Goal: Information Seeking & Learning: Learn about a topic

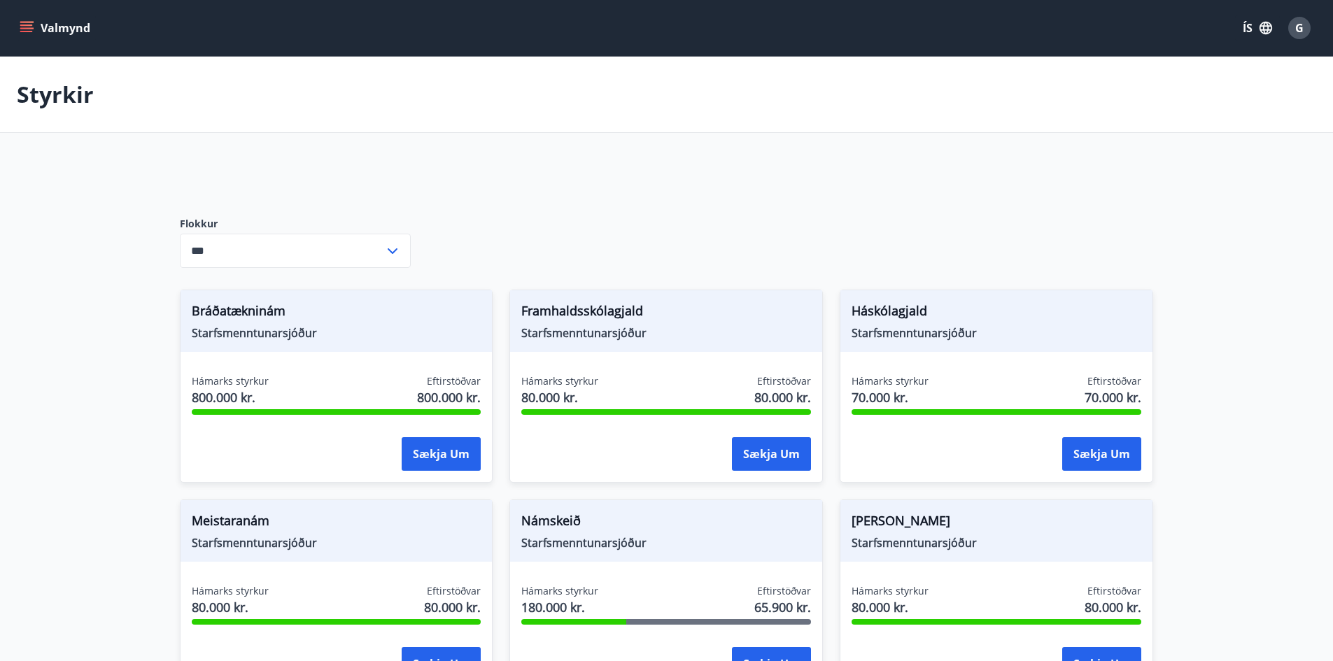
click at [30, 25] on icon "menu" at bounding box center [26, 24] width 13 height 1
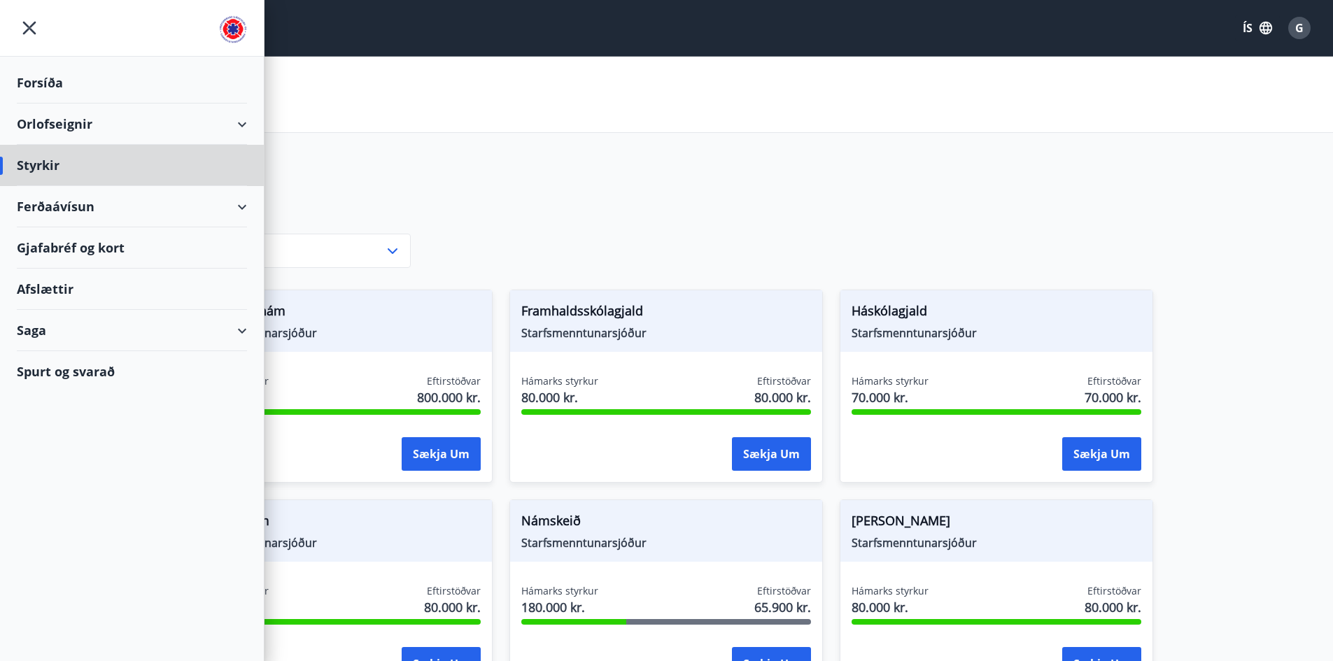
click at [55, 86] on div "Forsíða" at bounding box center [132, 82] width 230 height 41
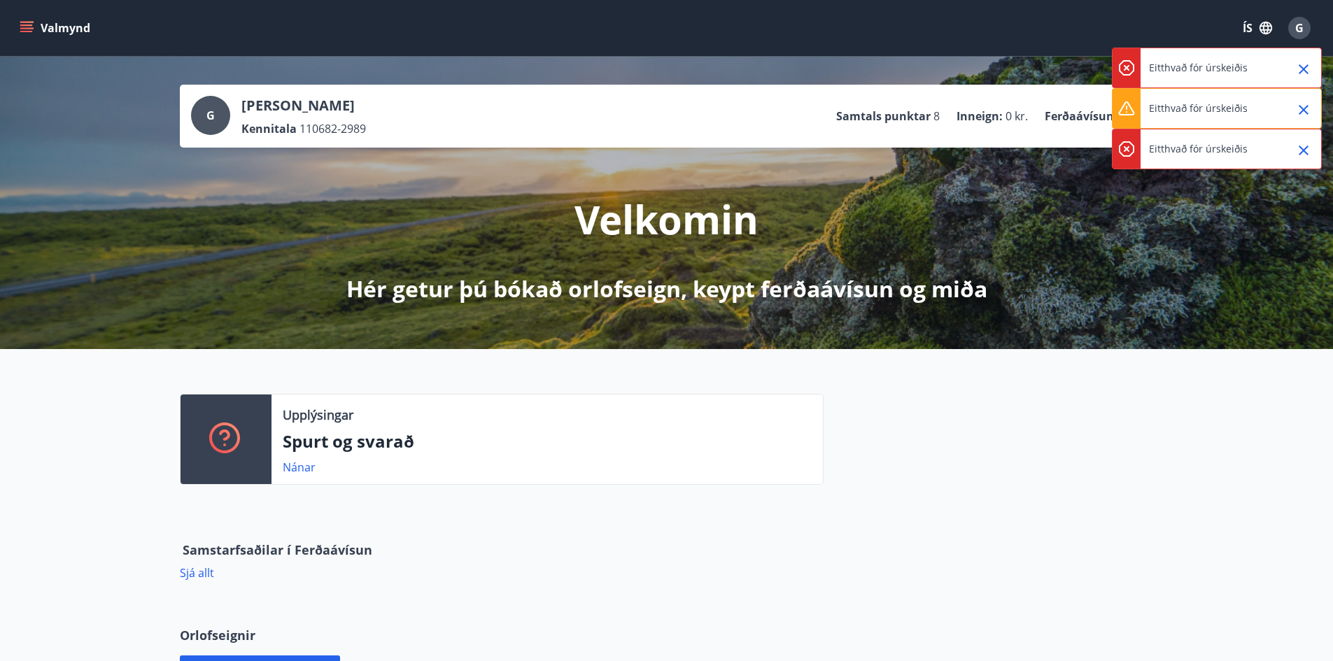
click at [1300, 25] on span "G" at bounding box center [1300, 27] width 8 height 15
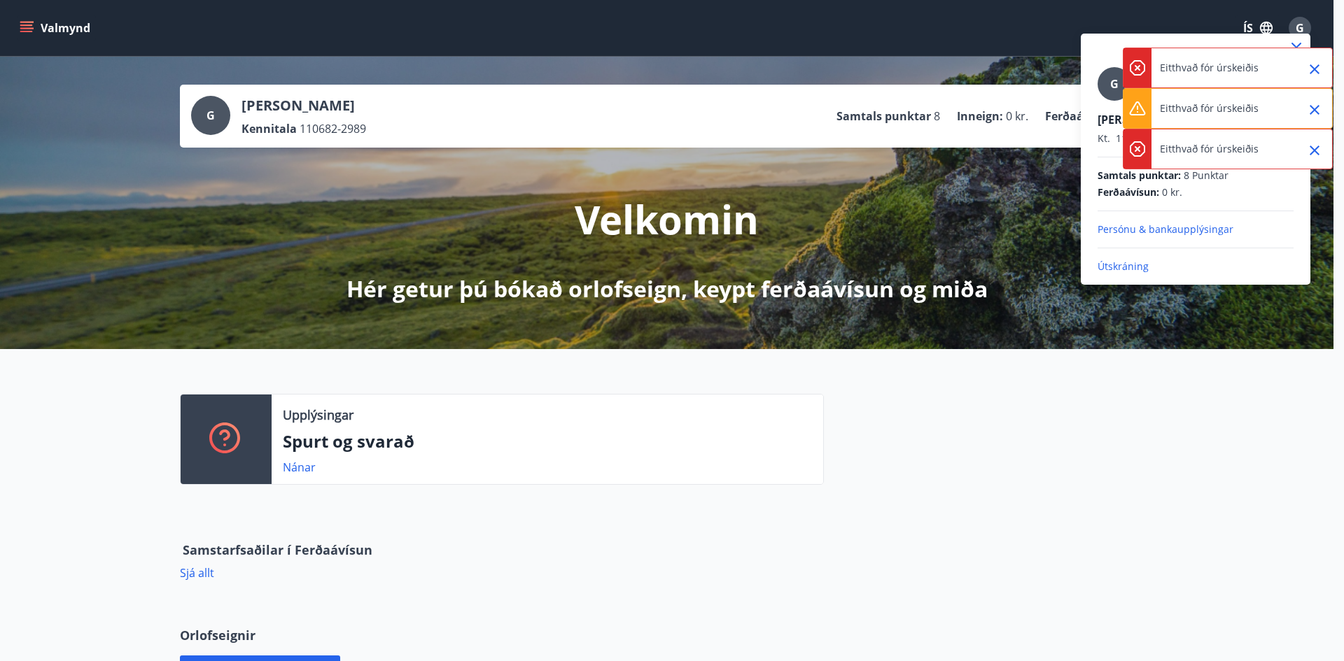
click at [1312, 71] on icon "Close" at bounding box center [1315, 69] width 10 height 10
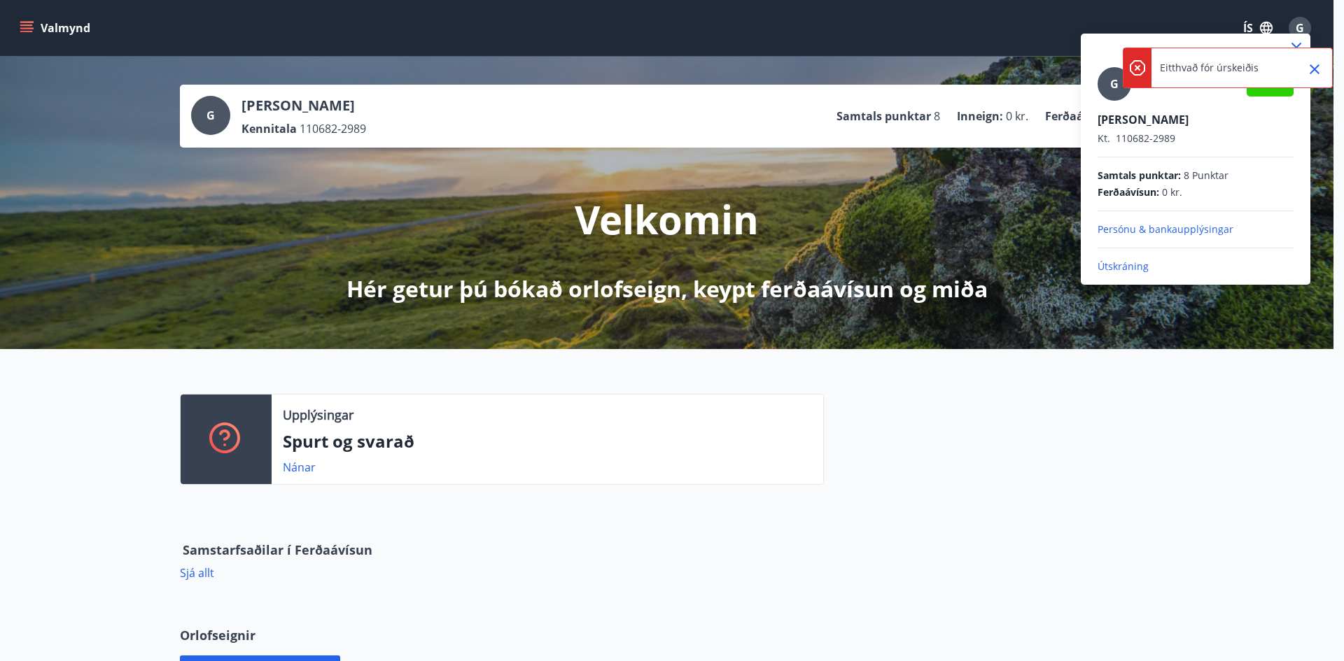
click at [1312, 71] on icon "Close" at bounding box center [1315, 69] width 10 height 10
click at [890, 526] on div at bounding box center [672, 330] width 1344 height 661
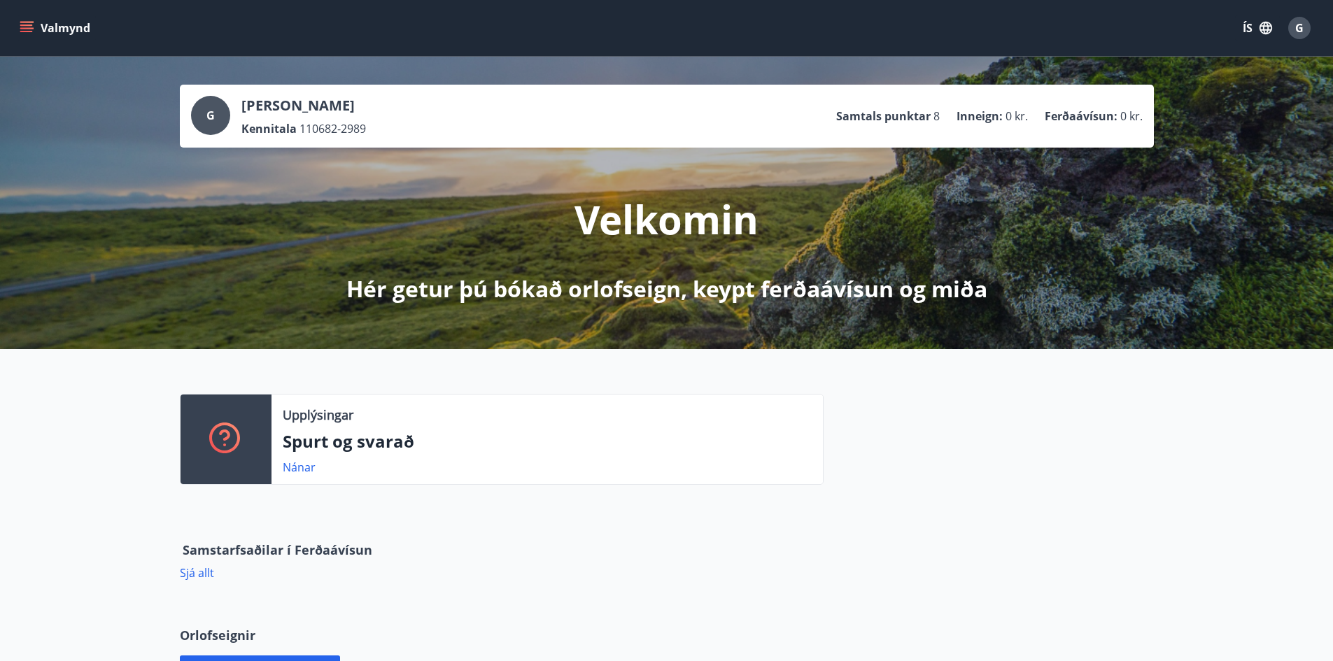
click at [13, 25] on div "Valmynd ÍS G" at bounding box center [666, 28] width 1333 height 56
click at [27, 29] on icon "menu" at bounding box center [27, 27] width 15 height 1
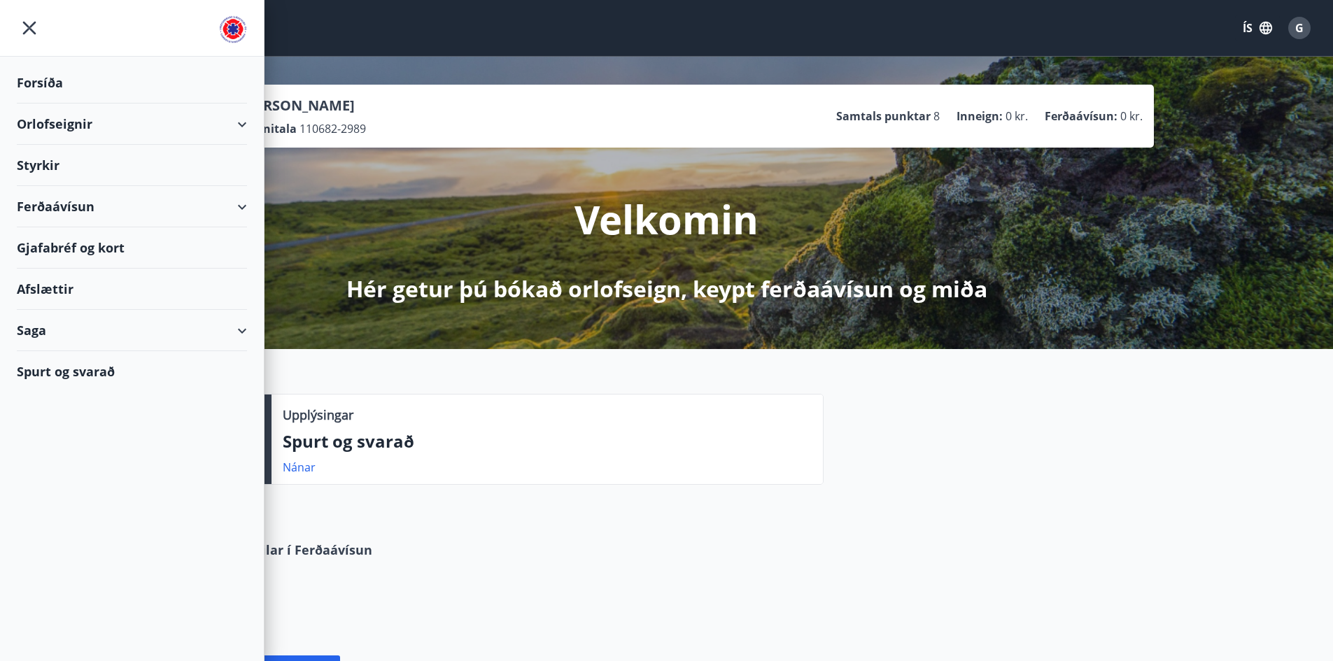
click at [38, 170] on div "Styrkir" at bounding box center [132, 165] width 230 height 41
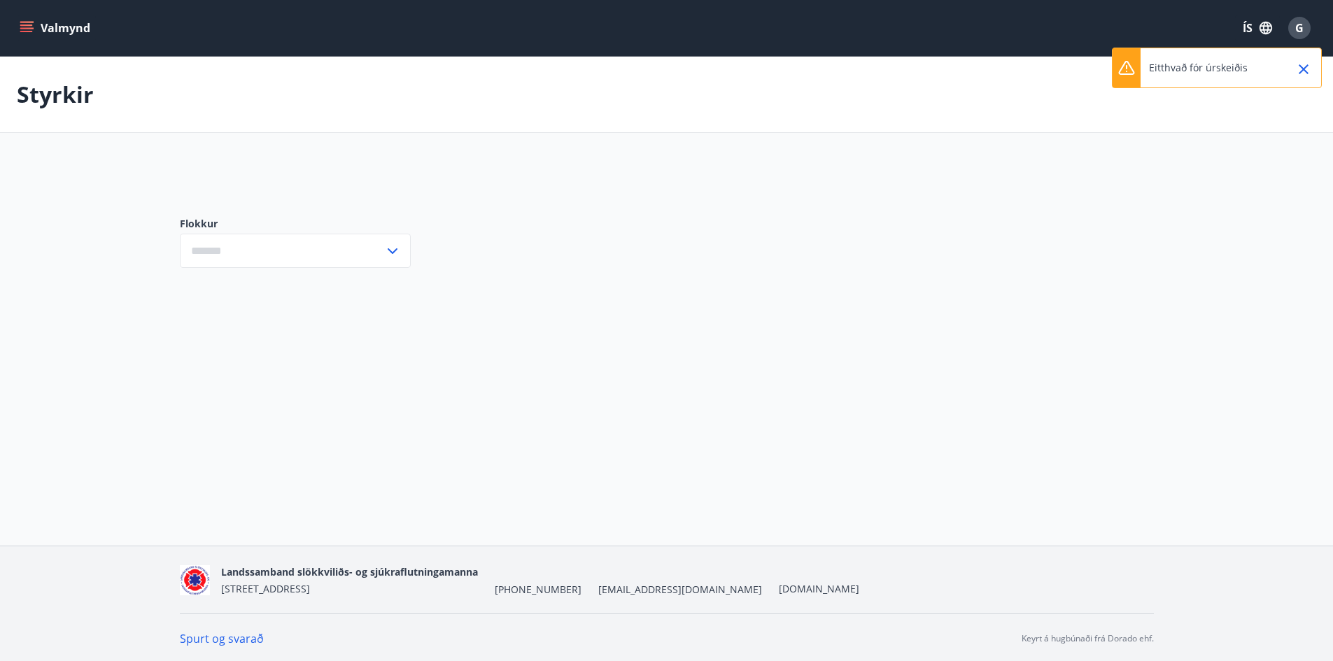
click at [391, 251] on icon at bounding box center [393, 251] width 10 height 6
click at [391, 251] on icon at bounding box center [392, 251] width 17 height 17
click at [1302, 70] on icon "Close" at bounding box center [1304, 69] width 17 height 17
click at [1303, 27] on span "G" at bounding box center [1300, 27] width 8 height 15
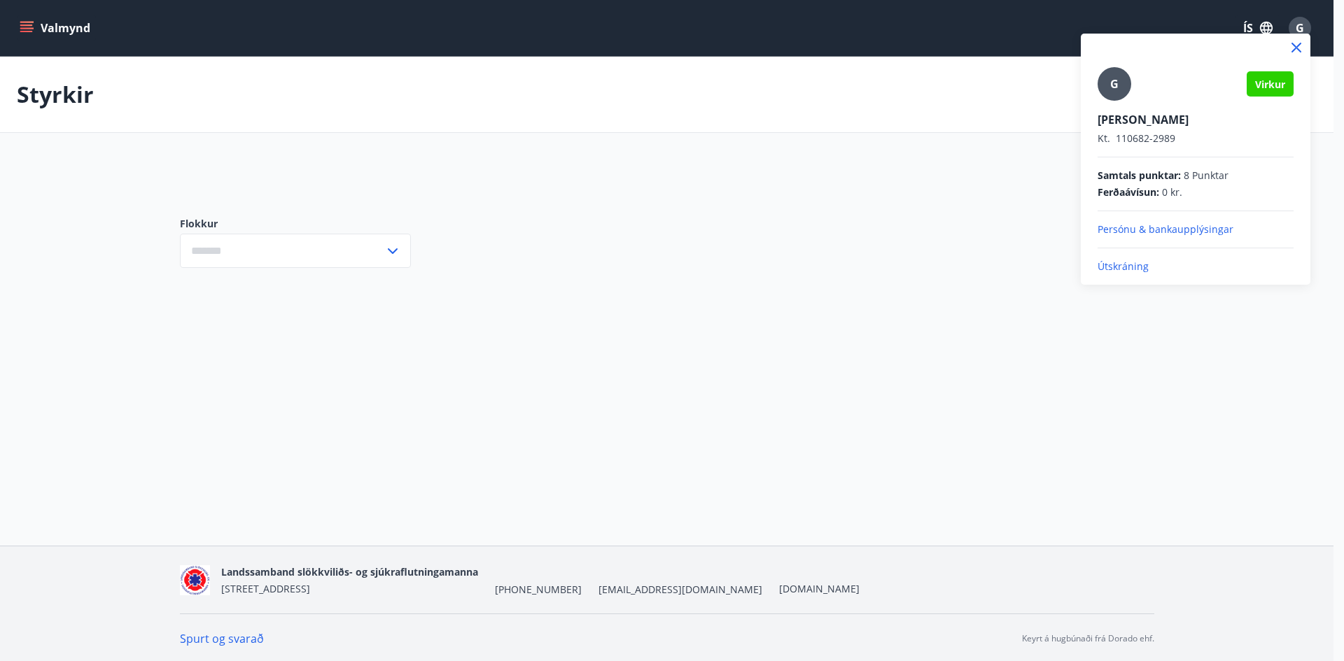
click at [1114, 272] on p "Útskráning" at bounding box center [1196, 267] width 196 height 14
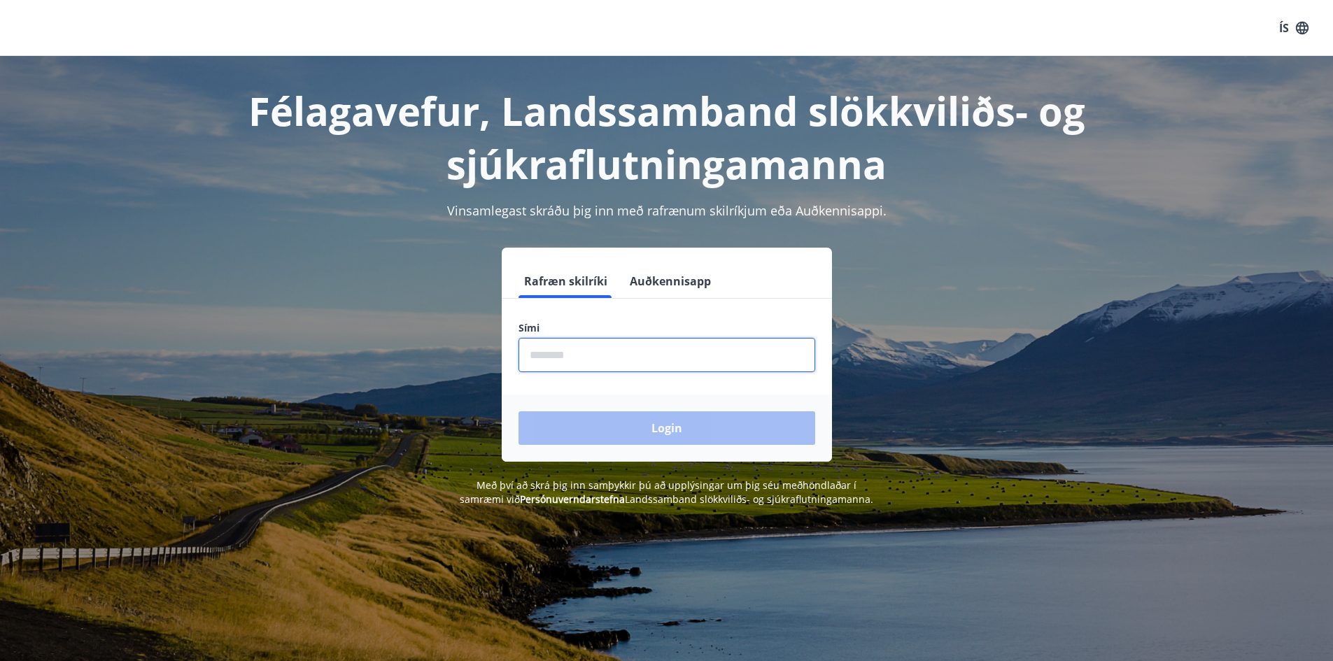
click at [602, 356] on input "phone" at bounding box center [667, 355] width 297 height 34
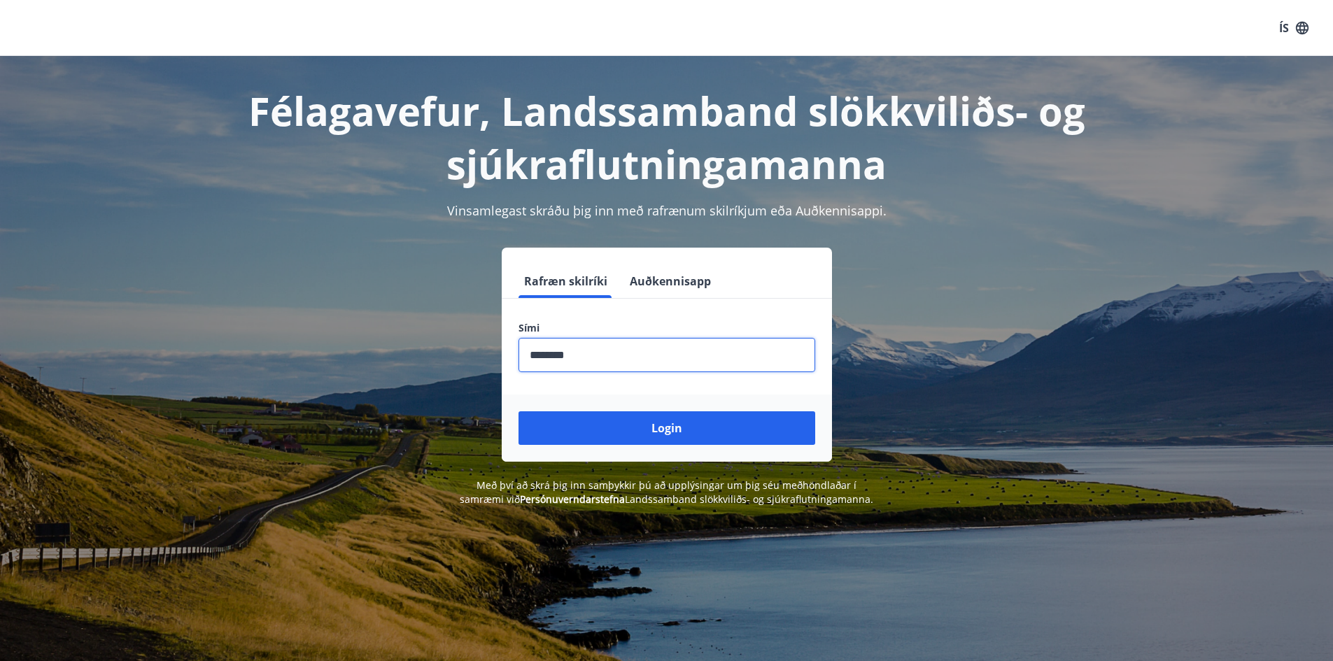
type input "********"
click at [519, 412] on button "Login" at bounding box center [667, 429] width 297 height 34
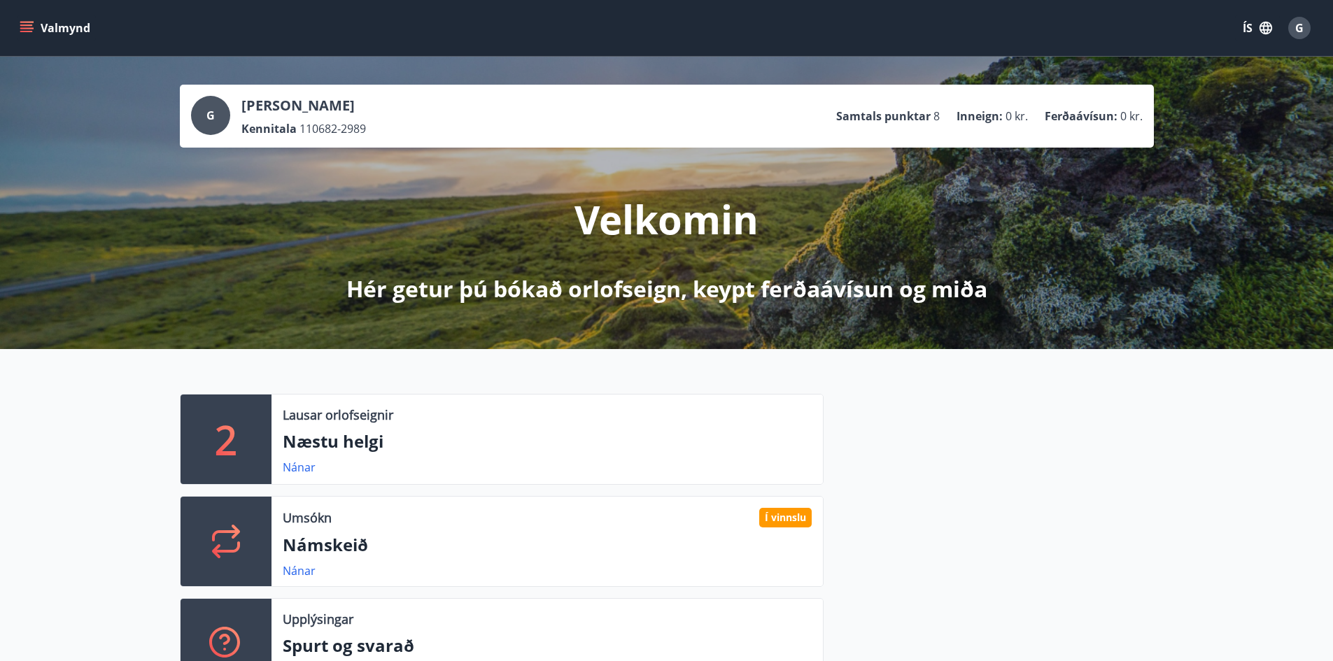
click at [31, 36] on button "Valmynd" at bounding box center [56, 27] width 79 height 25
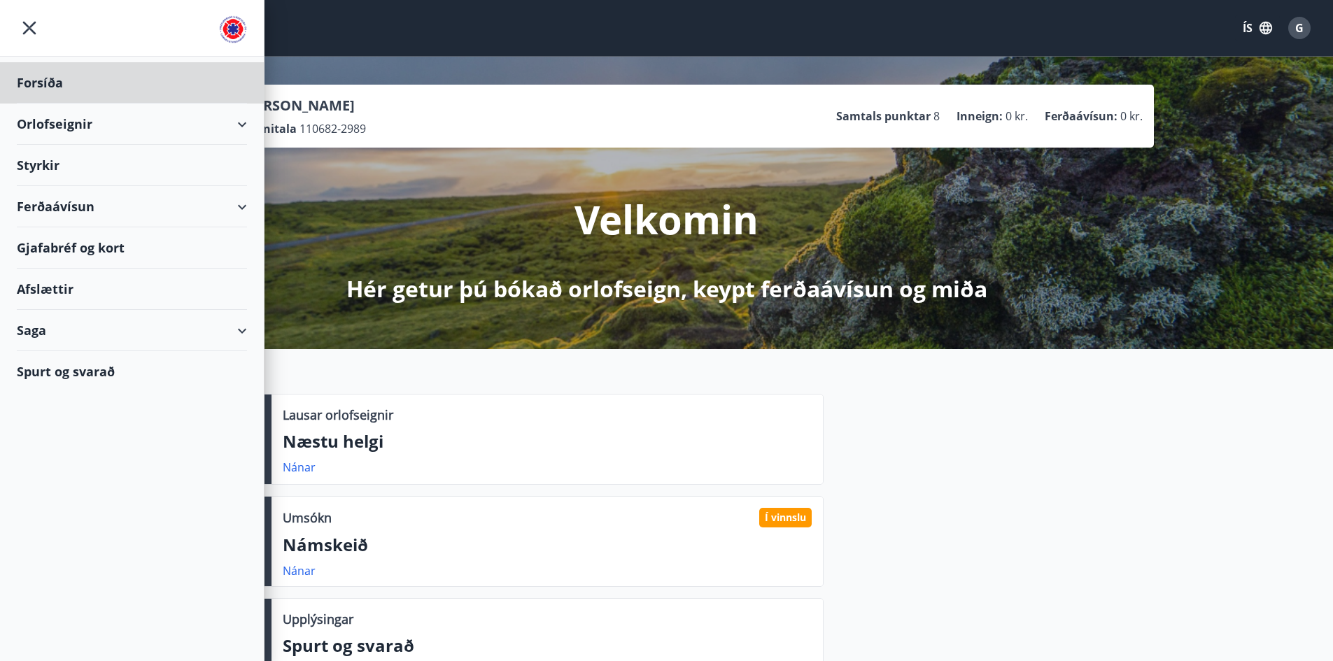
click at [53, 164] on div "Styrkir" at bounding box center [132, 165] width 230 height 41
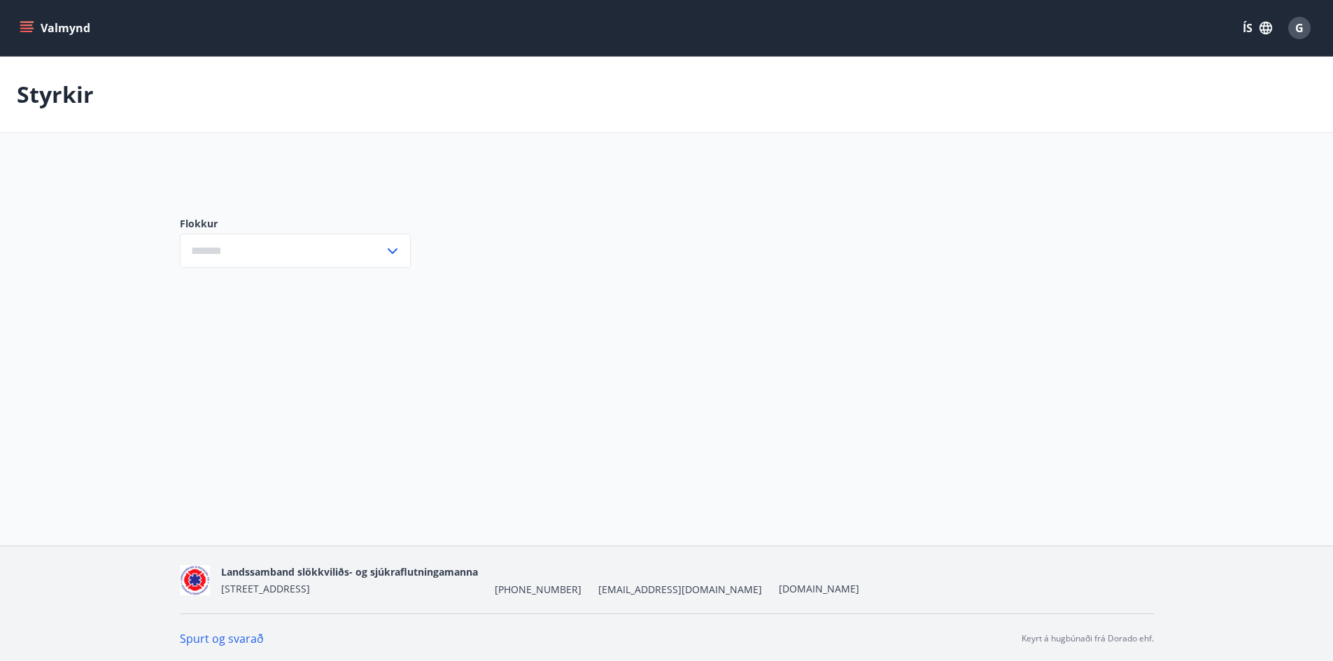
type input "***"
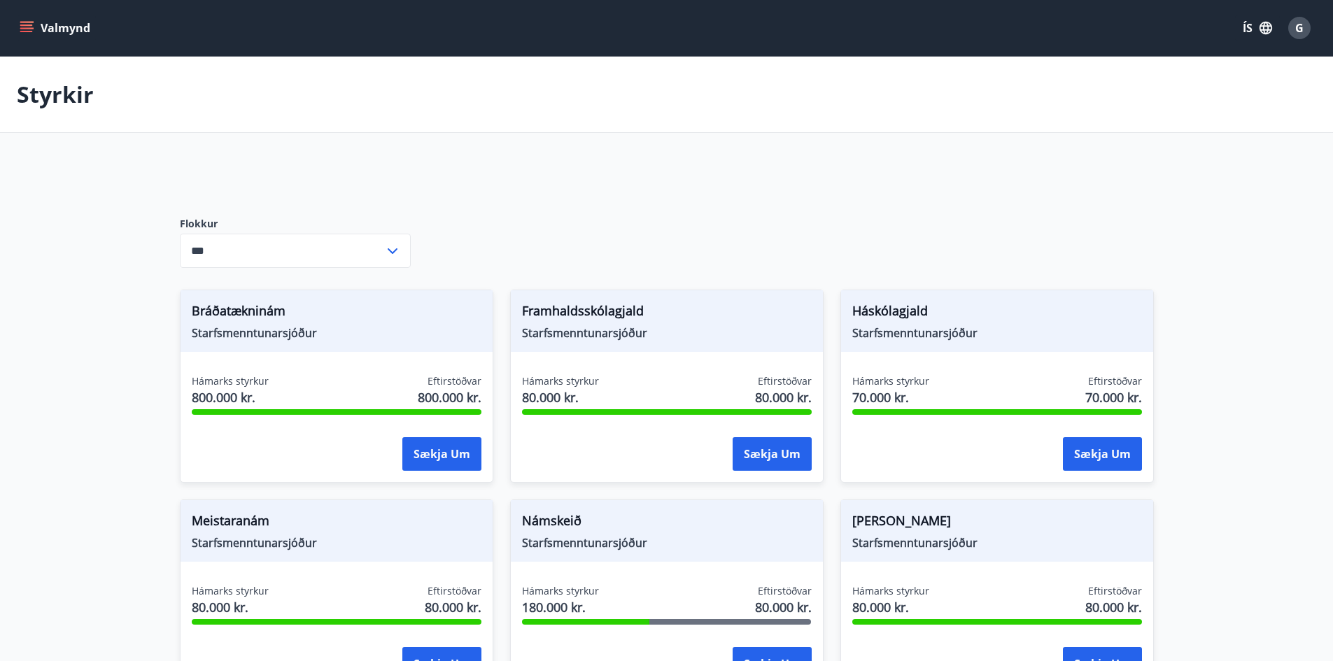
click at [30, 22] on icon "menu" at bounding box center [27, 22] width 15 height 1
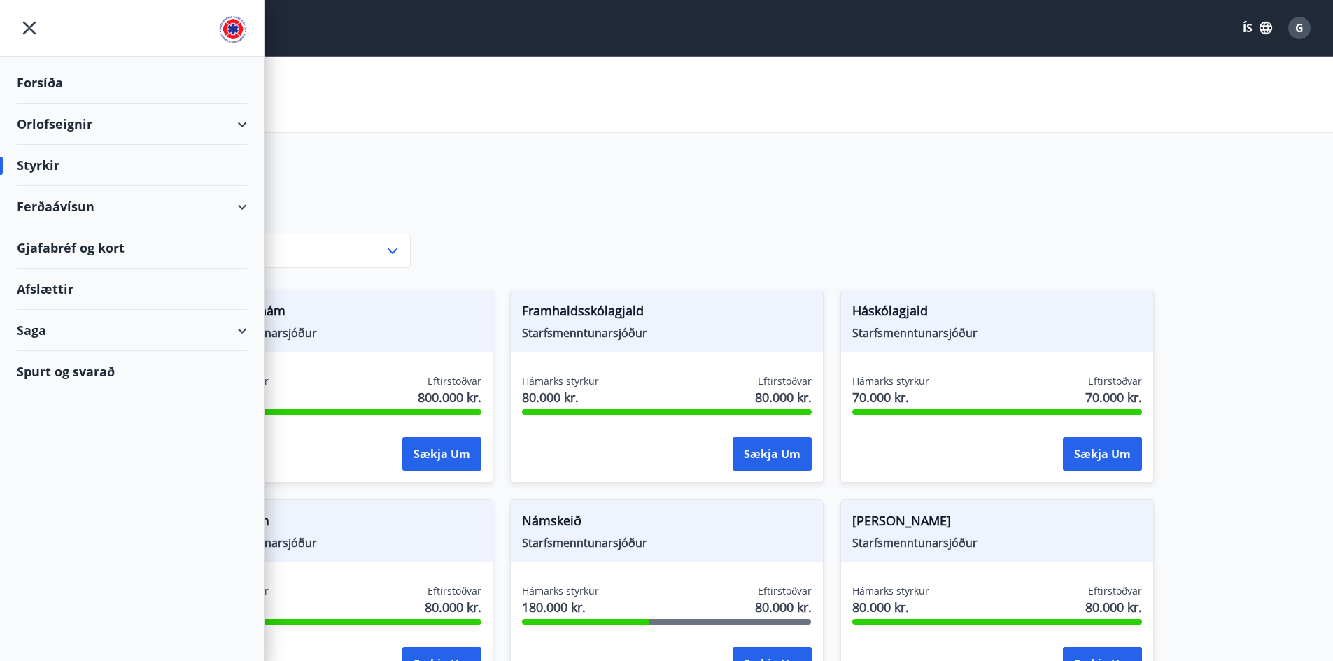
click at [29, 29] on icon "menu" at bounding box center [29, 28] width 13 height 13
